Goal: Information Seeking & Learning: Check status

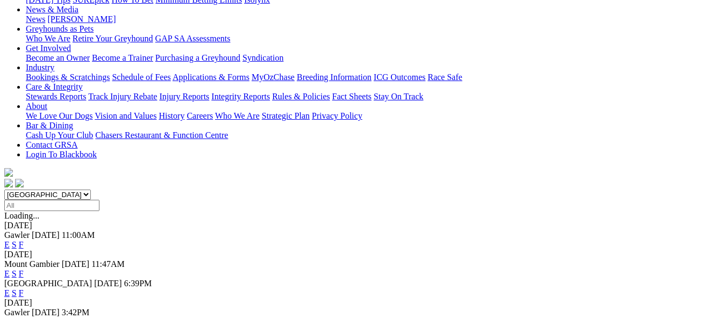
scroll to position [161, 0]
click at [24, 288] on link "F" at bounding box center [21, 292] width 5 height 9
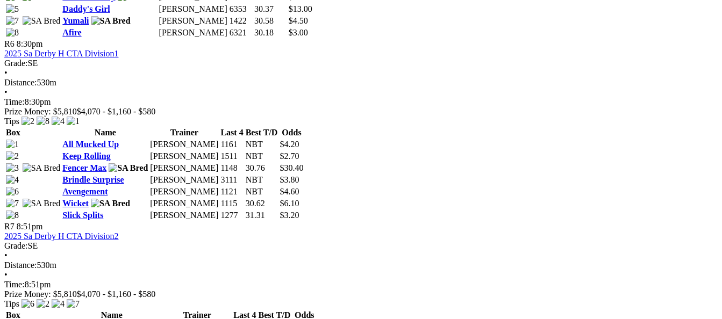
scroll to position [1451, 0]
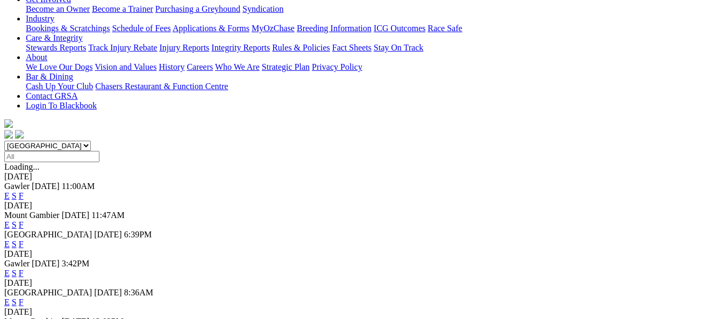
scroll to position [215, 0]
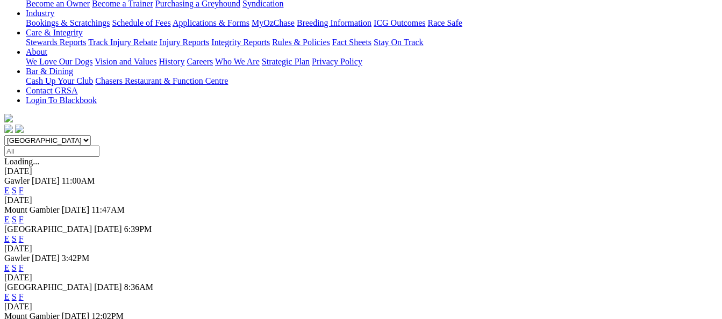
click at [24, 263] on link "F" at bounding box center [21, 267] width 5 height 9
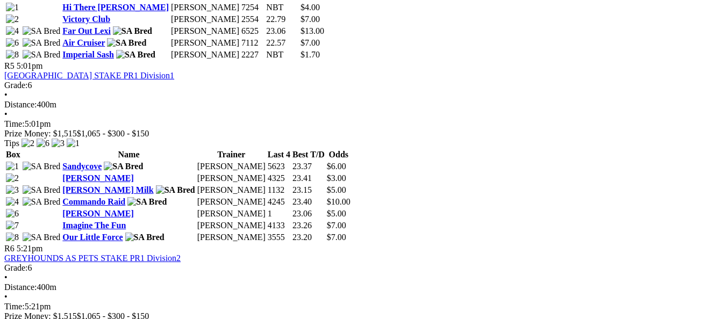
scroll to position [1129, 0]
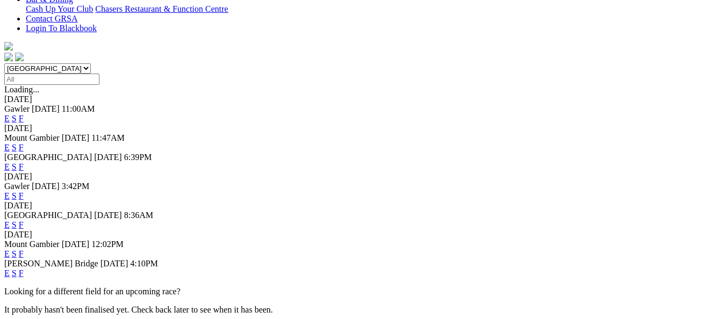
scroll to position [322, 0]
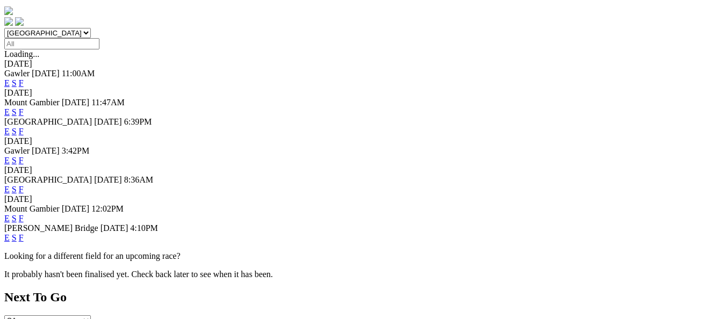
click at [24, 233] on link "F" at bounding box center [21, 237] width 5 height 9
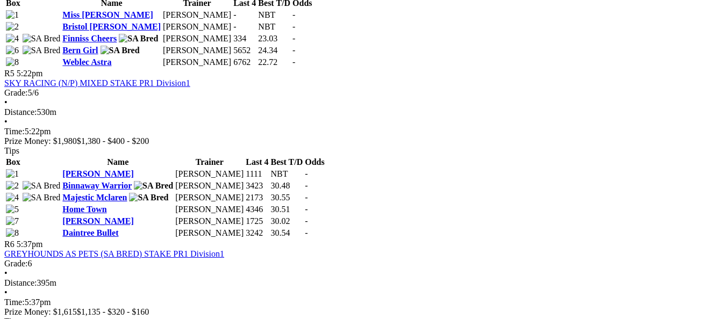
scroll to position [1182, 0]
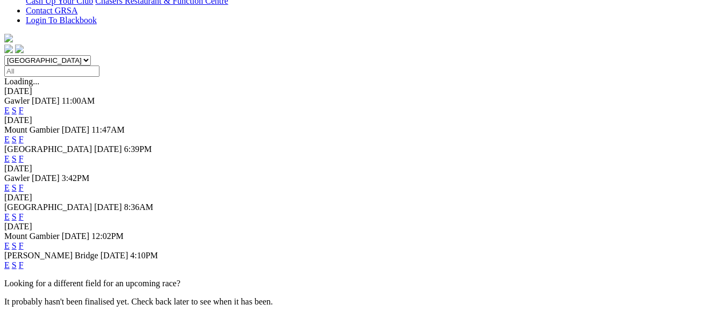
scroll to position [269, 0]
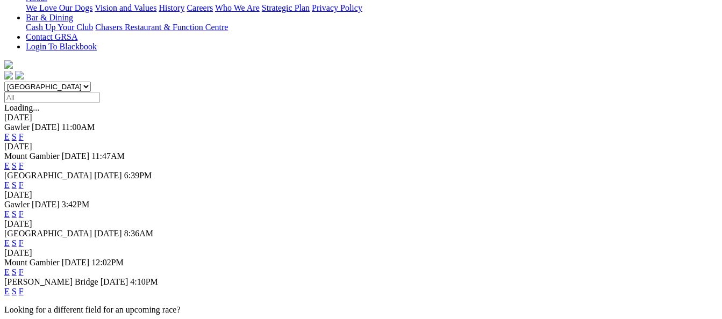
click at [24, 239] on link "F" at bounding box center [21, 243] width 5 height 9
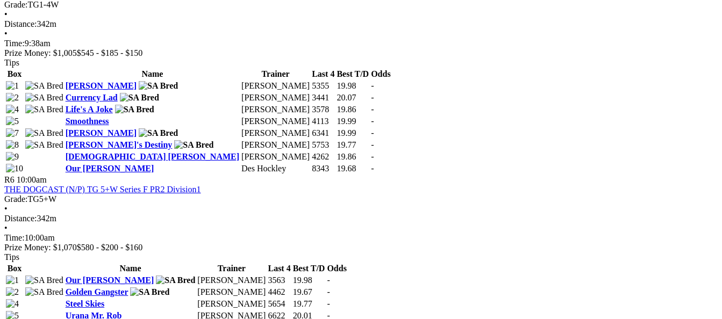
scroll to position [1344, 0]
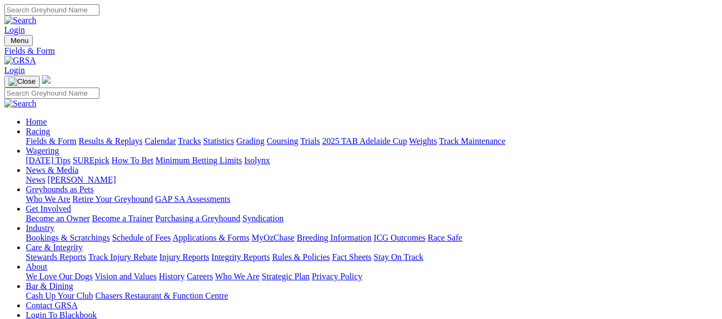
click at [116, 137] on link "Results & Replays" at bounding box center [110, 141] width 64 height 9
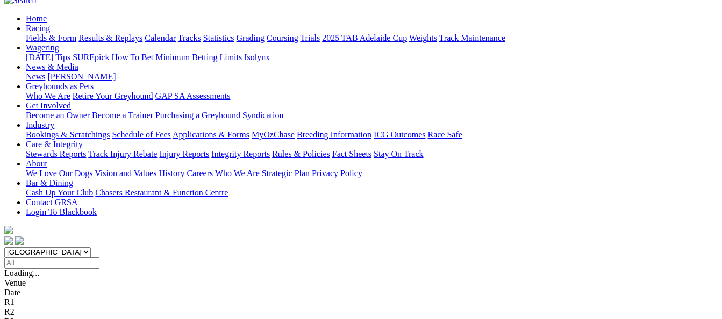
scroll to position [107, 0]
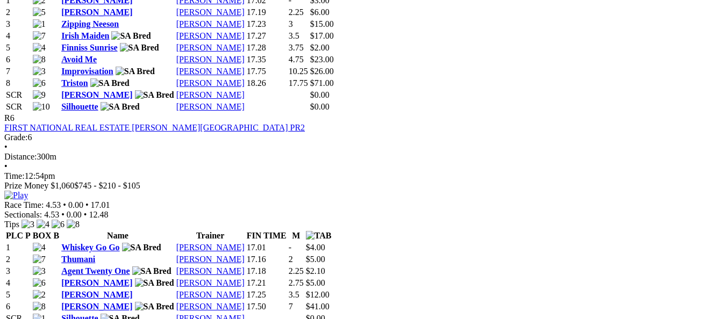
scroll to position [1451, 0]
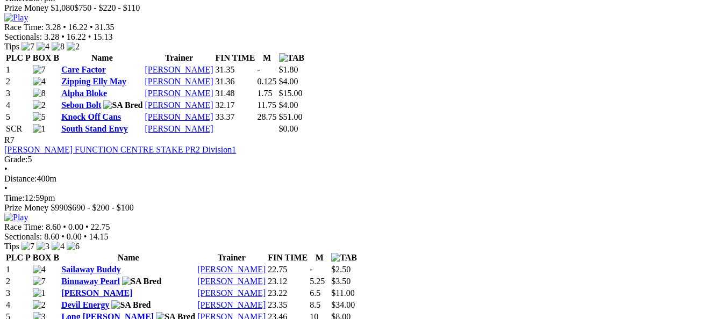
scroll to position [1559, 0]
